Goal: Task Accomplishment & Management: Manage account settings

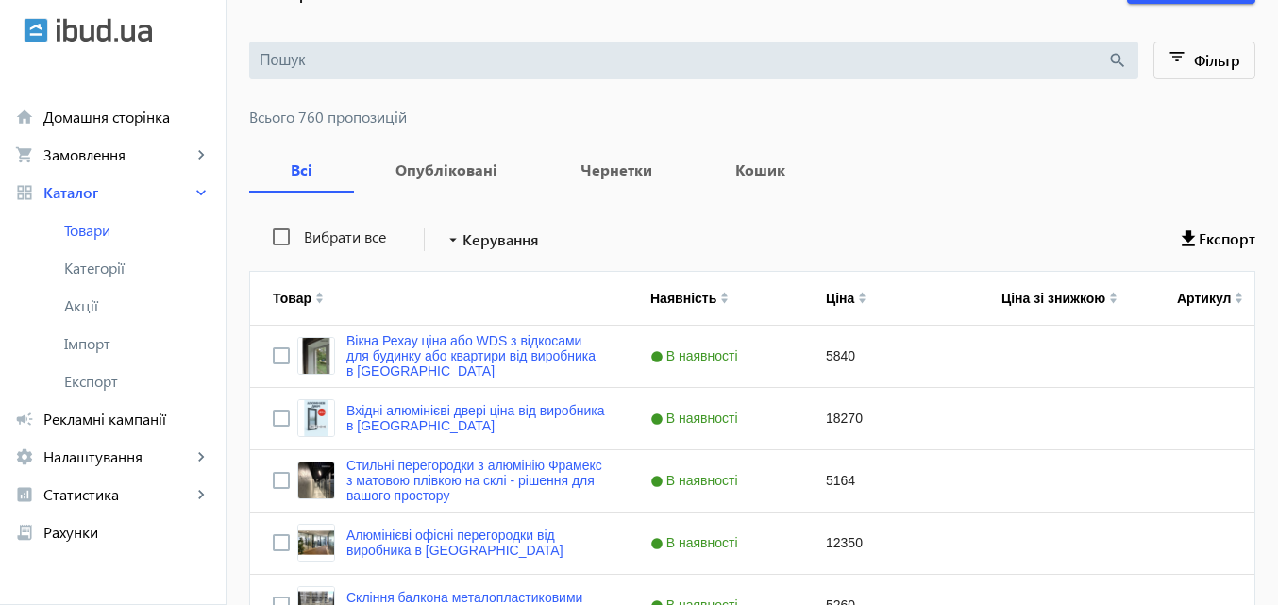
scroll to position [189, 0]
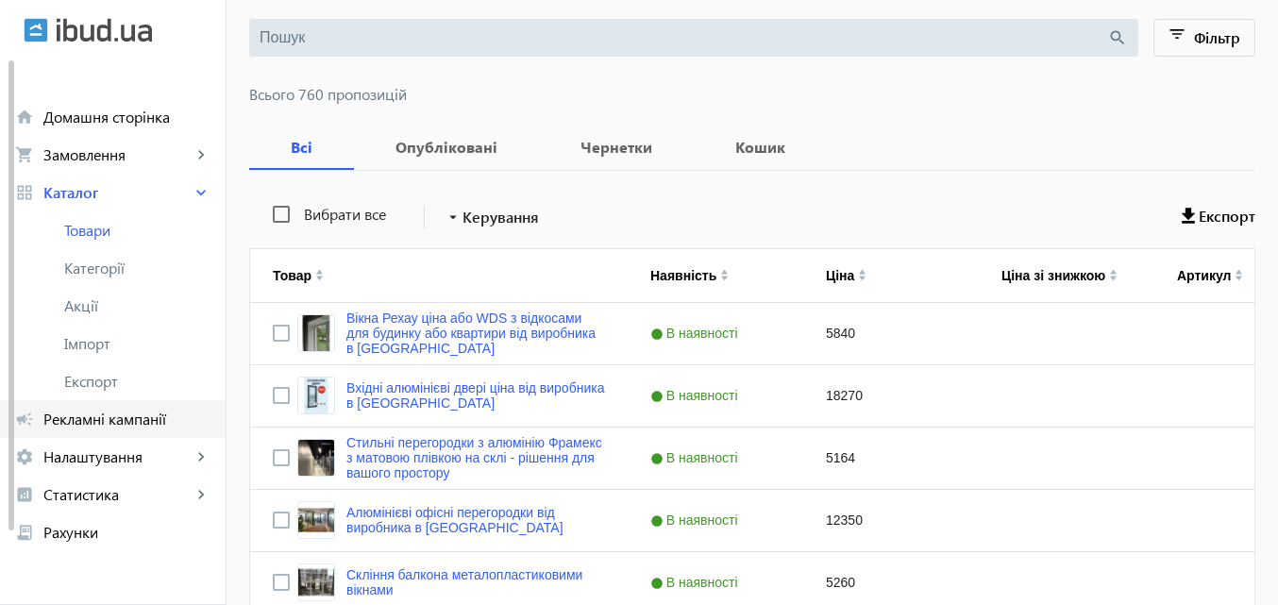
click at [140, 417] on span "Рекламні кампанії" at bounding box center [126, 419] width 167 height 19
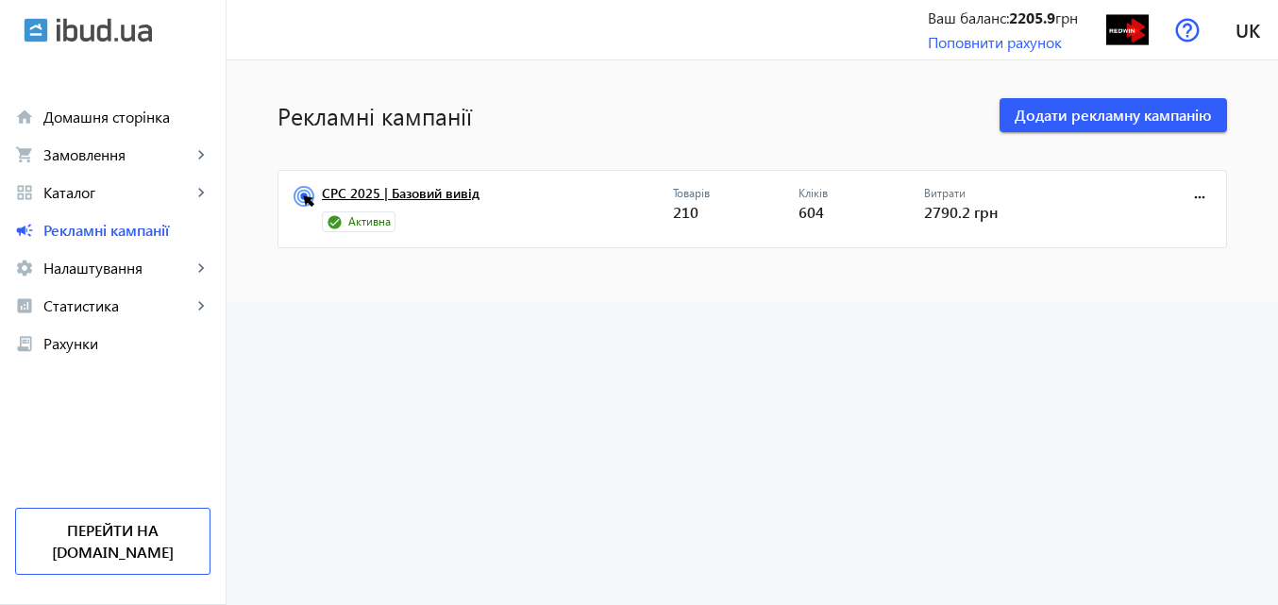
click at [387, 197] on link "CPC 2025 | Базовий вивід" at bounding box center [497, 199] width 351 height 26
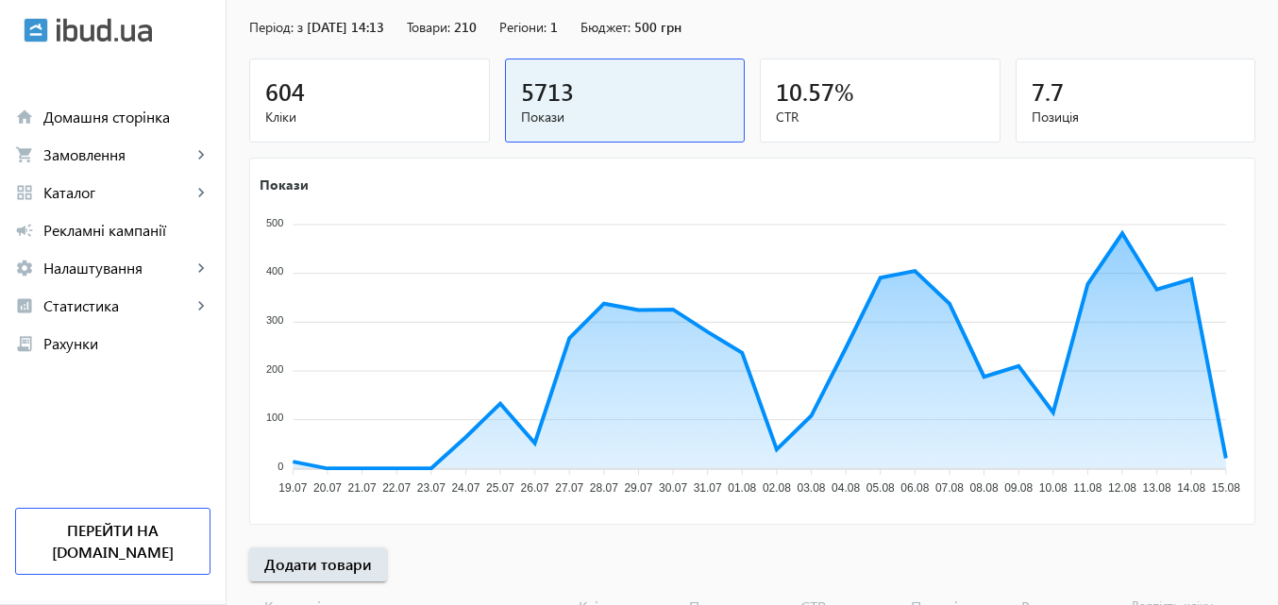
scroll to position [189, 0]
